Goal: Communication & Community: Share content

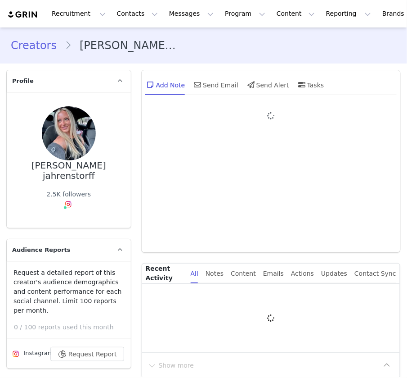
type input "+1 ([GEOGRAPHIC_DATA])"
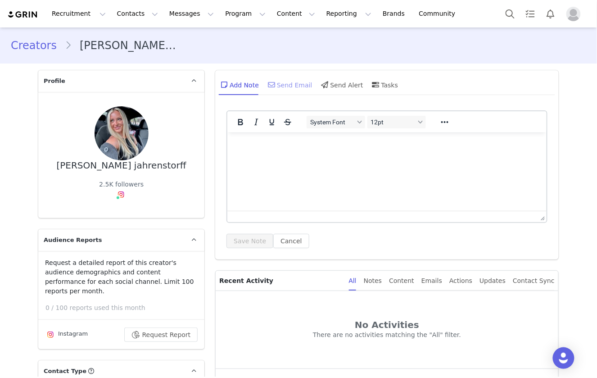
click at [294, 82] on div "Send Email" at bounding box center [289, 85] width 46 height 22
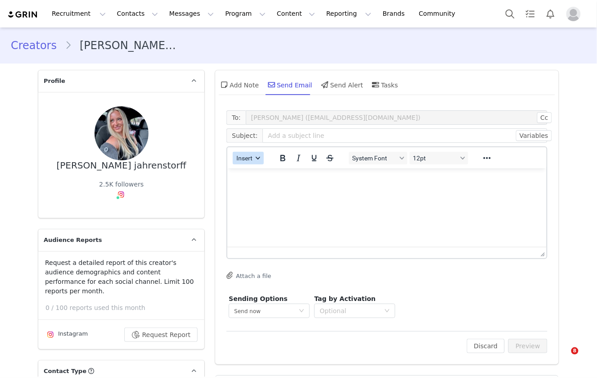
click at [249, 157] on span "Insert" at bounding box center [245, 157] width 16 height 7
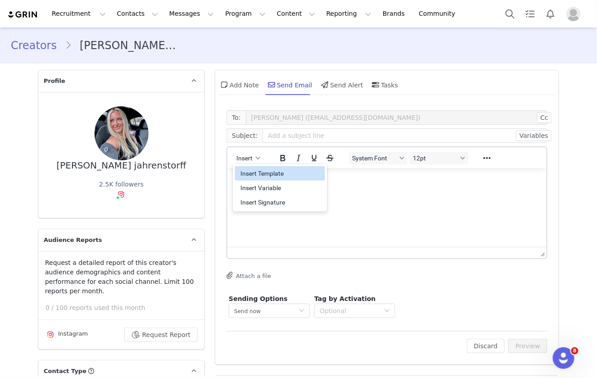
click at [261, 174] on div "Insert Template" at bounding box center [280, 173] width 81 height 11
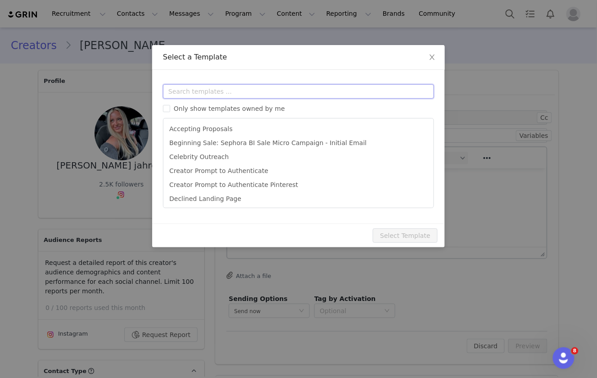
click at [235, 98] on input "text" at bounding box center [298, 91] width 271 height 14
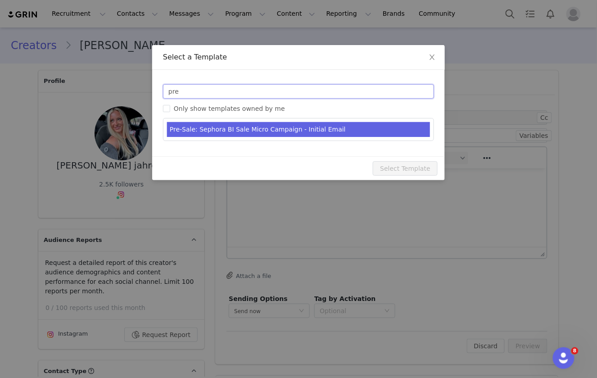
type input "pre"
type input "[first_name] [last_name] x Kosas Sephora BI Sale Campaign"
click at [231, 129] on li "Pre-Sale: Sephora BI Sale Micro Campaign - Initial Email" at bounding box center [298, 129] width 263 height 15
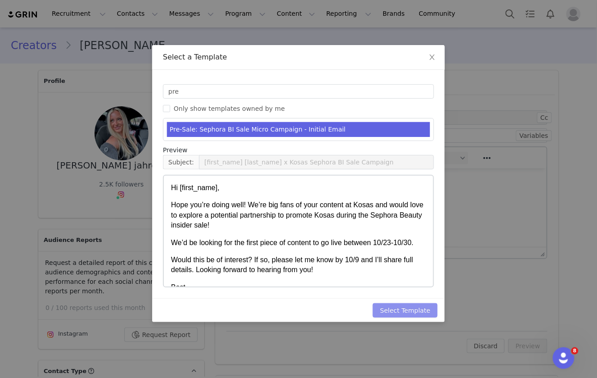
click at [401, 310] on button "Select Template" at bounding box center [405, 310] width 65 height 14
type input "[first_name] [last_name] x Kosas Sephora BI Sale Campaign"
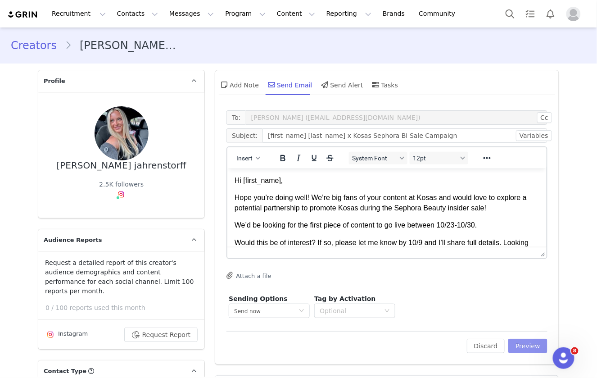
click at [407, 345] on button "Preview" at bounding box center [527, 346] width 39 height 14
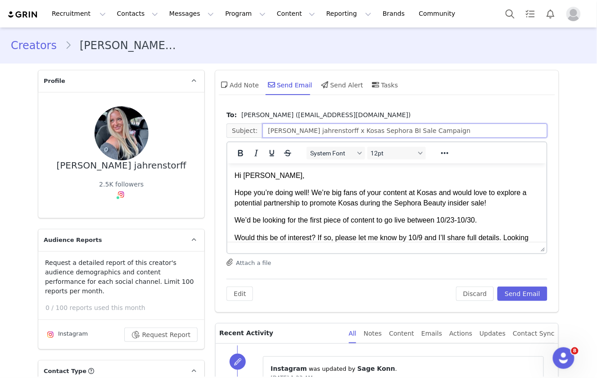
click at [287, 130] on input "[PERSON_NAME] jahrenstorff x Kosas Sephora BI Sale Campaign" at bounding box center [404, 130] width 285 height 14
type input "[PERSON_NAME] Jahrenstorff x Kosas Sephora BI Sale Campaign"
click at [299, 213] on body "Hi [PERSON_NAME], Hope you’re doing well! We’re big fans of your content at Kos…" at bounding box center [387, 263] width 305 height 186
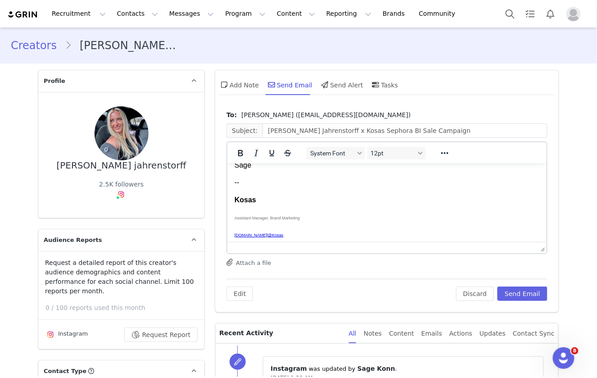
scroll to position [122, 0]
click at [407, 289] on button "Send Email" at bounding box center [523, 293] width 50 height 14
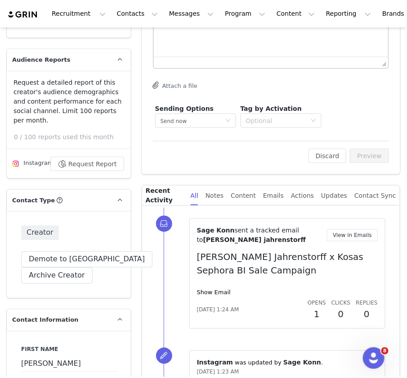
scroll to position [206, 0]
